Goal: Book appointment/travel/reservation

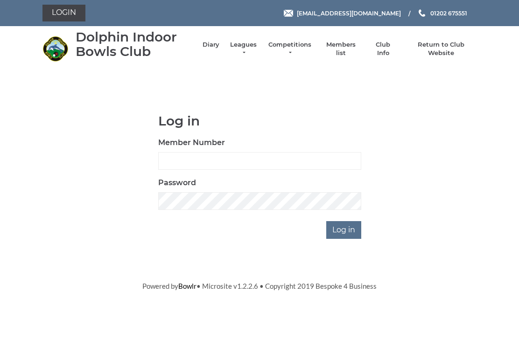
click at [219, 45] on li "Diary" at bounding box center [206, 49] width 26 height 26
click at [225, 159] on input "Member Number" at bounding box center [259, 161] width 203 height 18
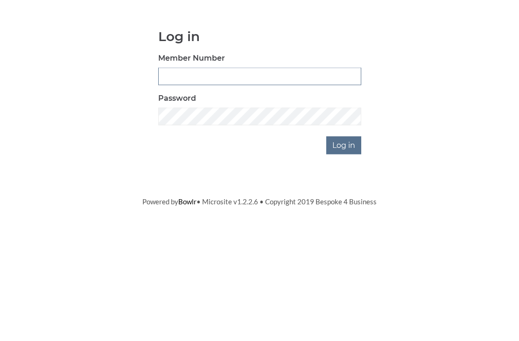
type input "2406"
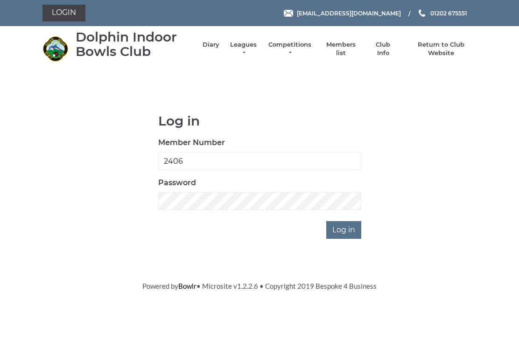
click at [350, 227] on input "Log in" at bounding box center [343, 230] width 35 height 18
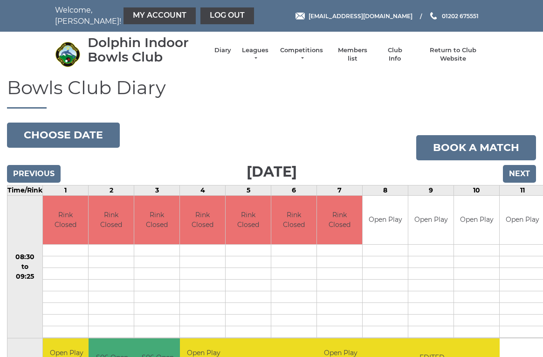
click at [526, 171] on input "Next" at bounding box center [519, 174] width 33 height 18
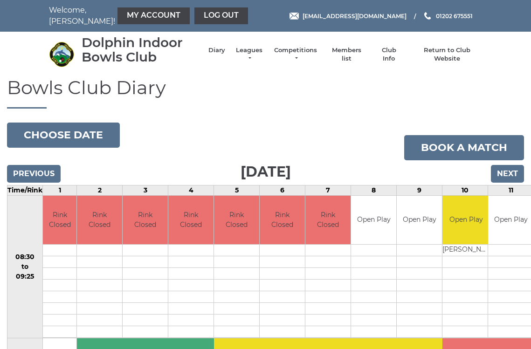
click at [518, 169] on input "Next" at bounding box center [507, 174] width 33 height 18
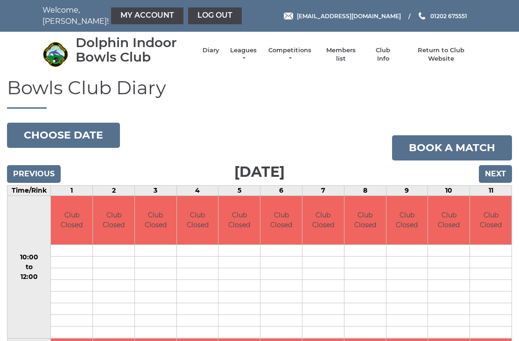
click at [501, 172] on input "Next" at bounding box center [494, 174] width 33 height 18
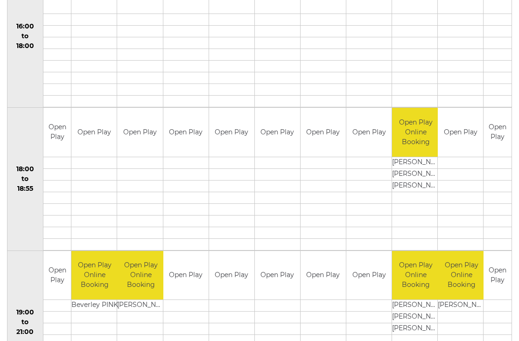
scroll to position [849, 0]
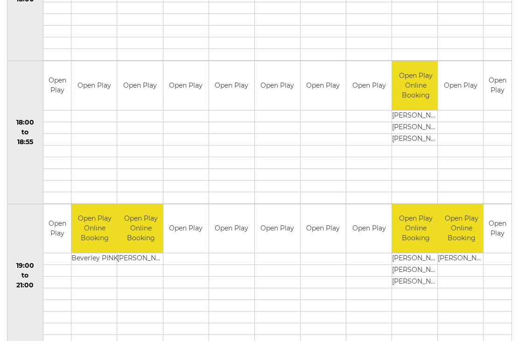
click at [470, 151] on td at bounding box center [459, 151] width 45 height 12
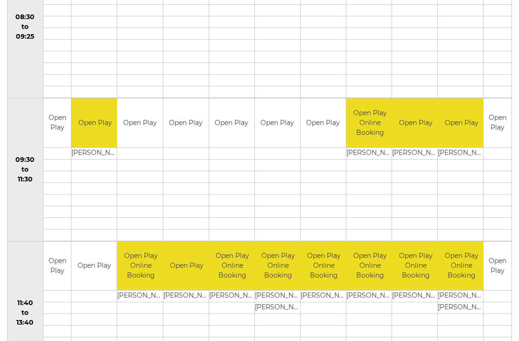
scroll to position [0, 0]
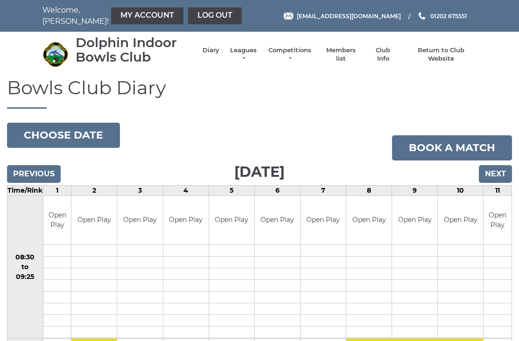
click at [195, 11] on link "Log out" at bounding box center [215, 15] width 54 height 17
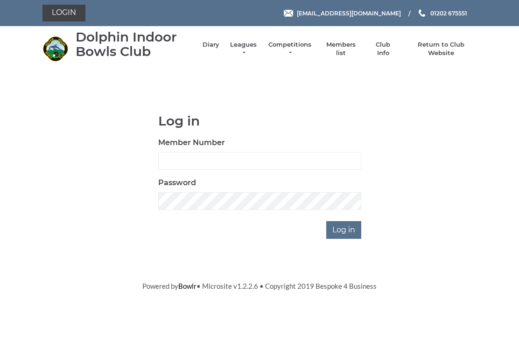
scroll to position [68, 0]
